Goal: Information Seeking & Learning: Learn about a topic

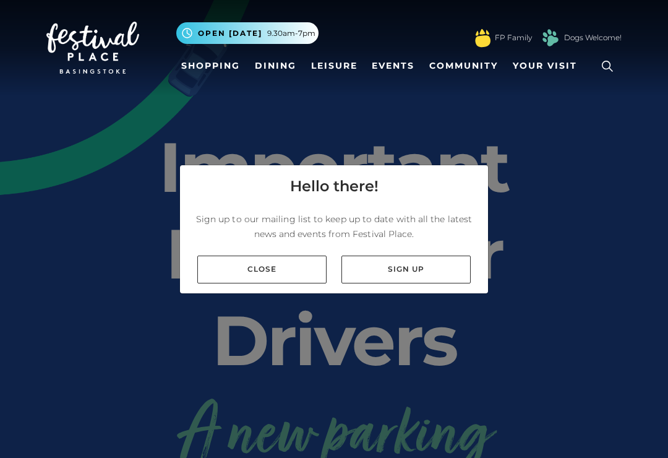
click at [398, 282] on link "Sign up" at bounding box center [406, 270] width 129 height 28
click at [261, 276] on link "Close" at bounding box center [261, 270] width 129 height 28
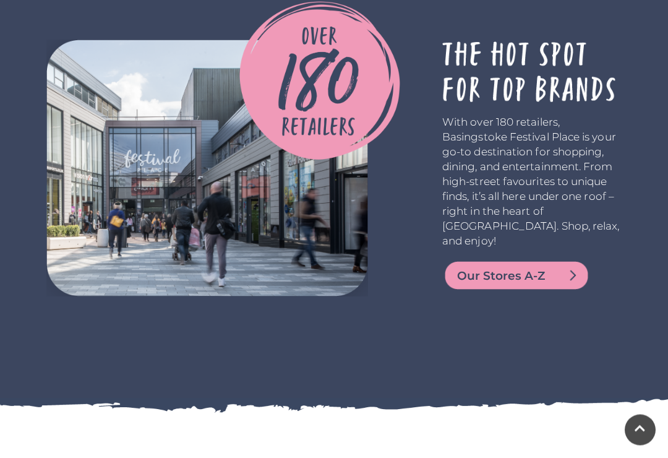
scroll to position [2419, 0]
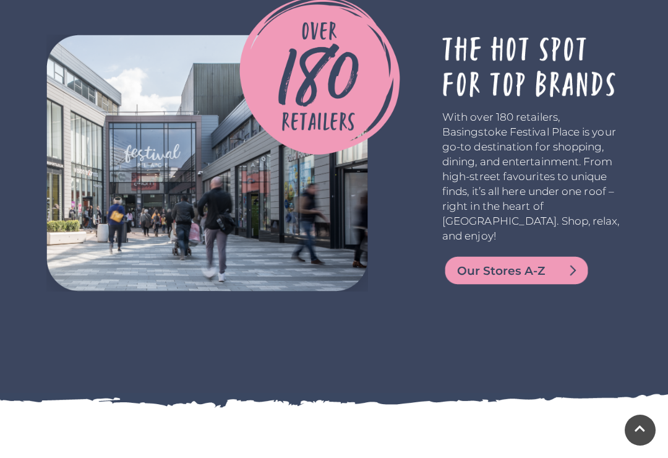
click at [485, 280] on span "Our Stores A-Z" at bounding box center [531, 270] width 149 height 17
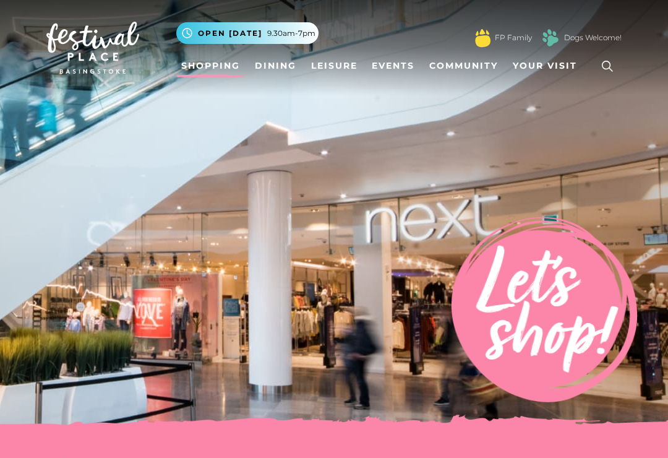
click at [274, 65] on link "Dining" at bounding box center [275, 65] width 51 height 23
click at [265, 63] on link "Dining" at bounding box center [275, 65] width 51 height 23
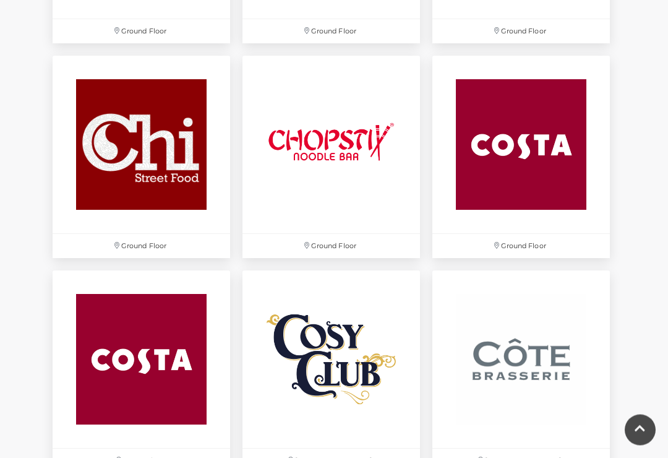
scroll to position [1412, 0]
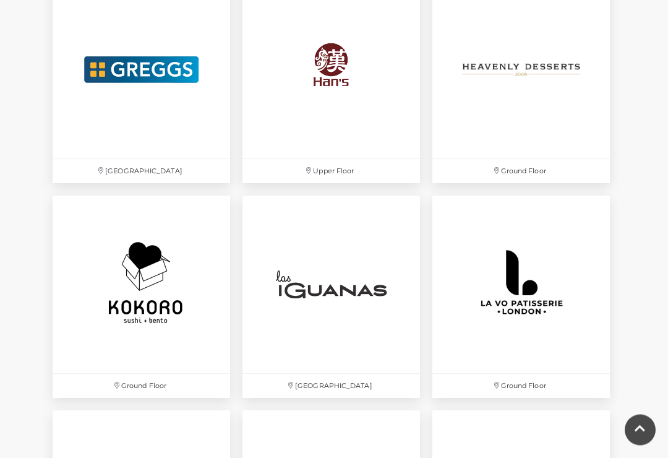
scroll to position [2344, 0]
click at [536, 275] on img at bounding box center [522, 285] width 178 height 178
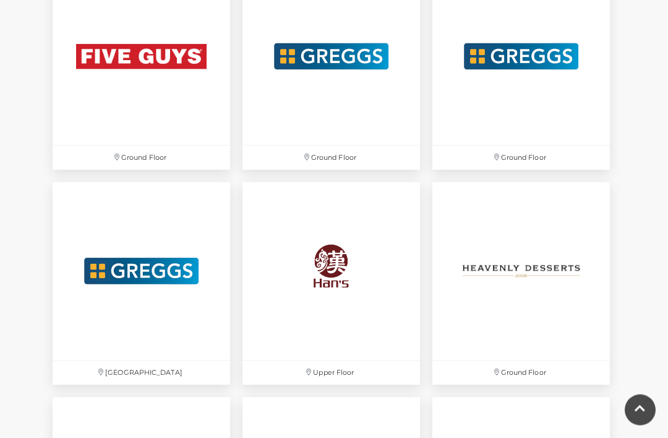
scroll to position [2152, 0]
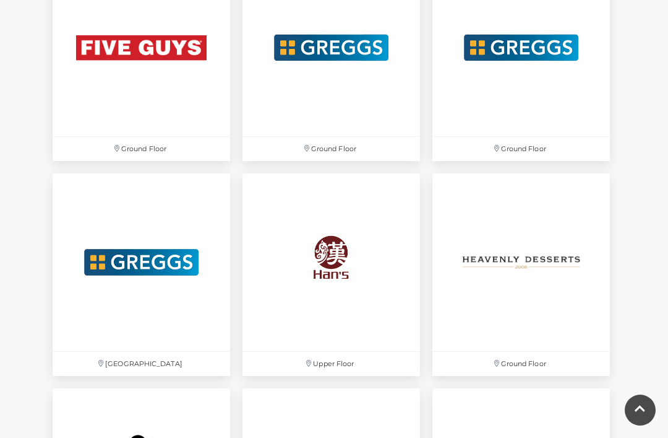
click at [511, 257] on img at bounding box center [522, 262] width 178 height 178
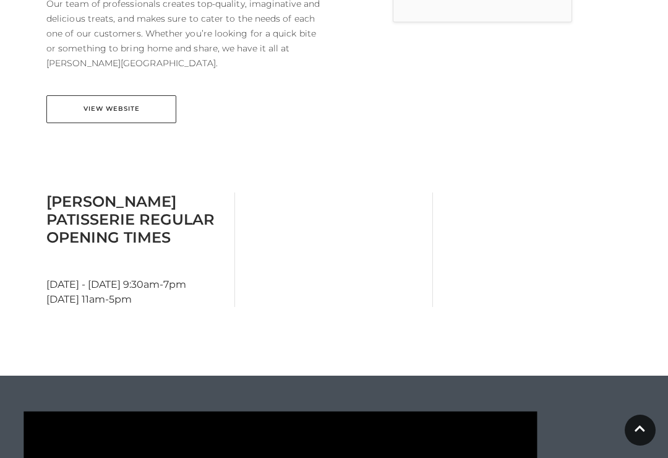
scroll to position [502, 0]
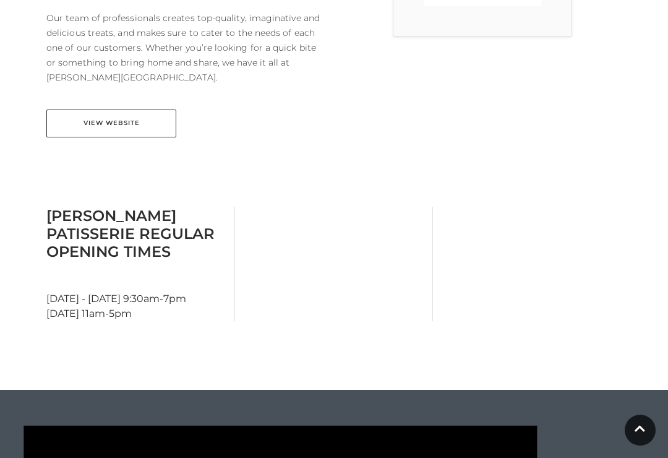
click at [91, 110] on link "View Website" at bounding box center [111, 124] width 130 height 28
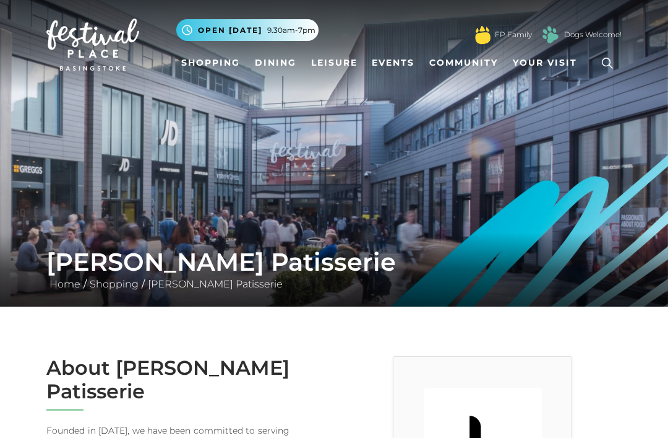
scroll to position [0, 0]
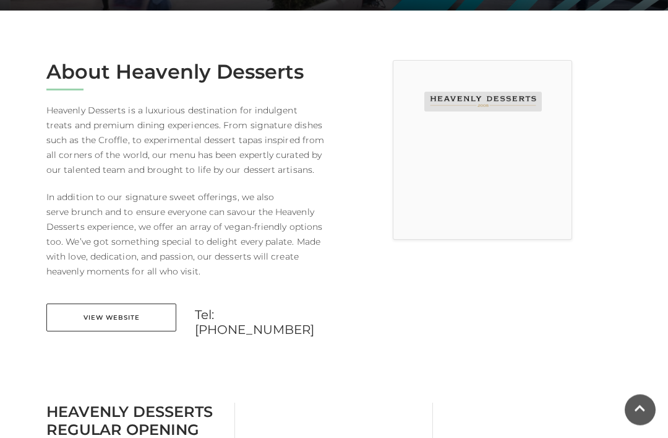
scroll to position [299, 0]
click at [0, 131] on main "Heavenly Desserts Home / Shopping / Heavenly Desserts About Heavenly Desserts H…" at bounding box center [334, 367] width 668 height 1332
click at [105, 309] on link "View Website" at bounding box center [111, 317] width 130 height 28
